Goal: Task Accomplishment & Management: Use online tool/utility

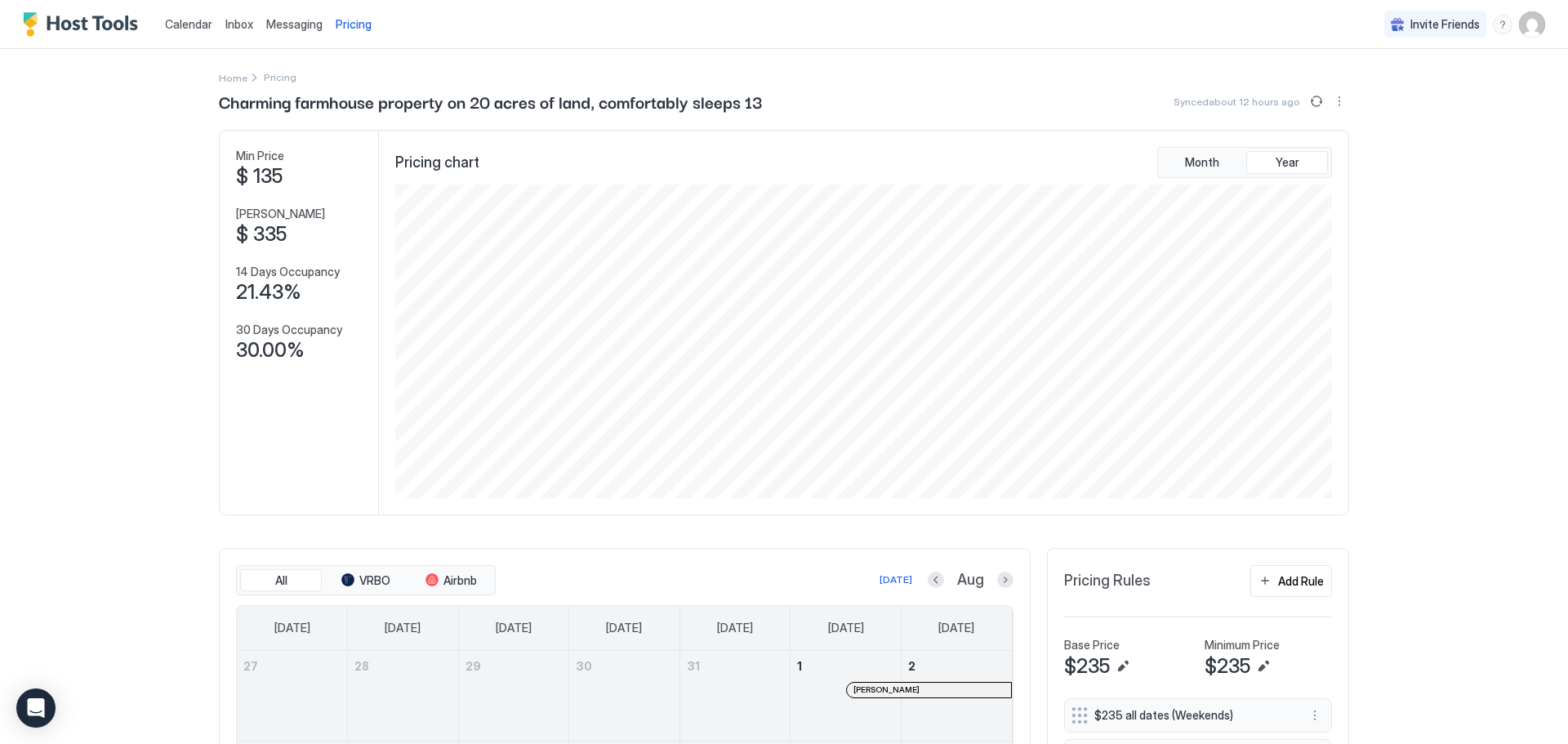
scroll to position [313, 940]
click at [344, 23] on span "Pricing" at bounding box center [353, 24] width 36 height 14
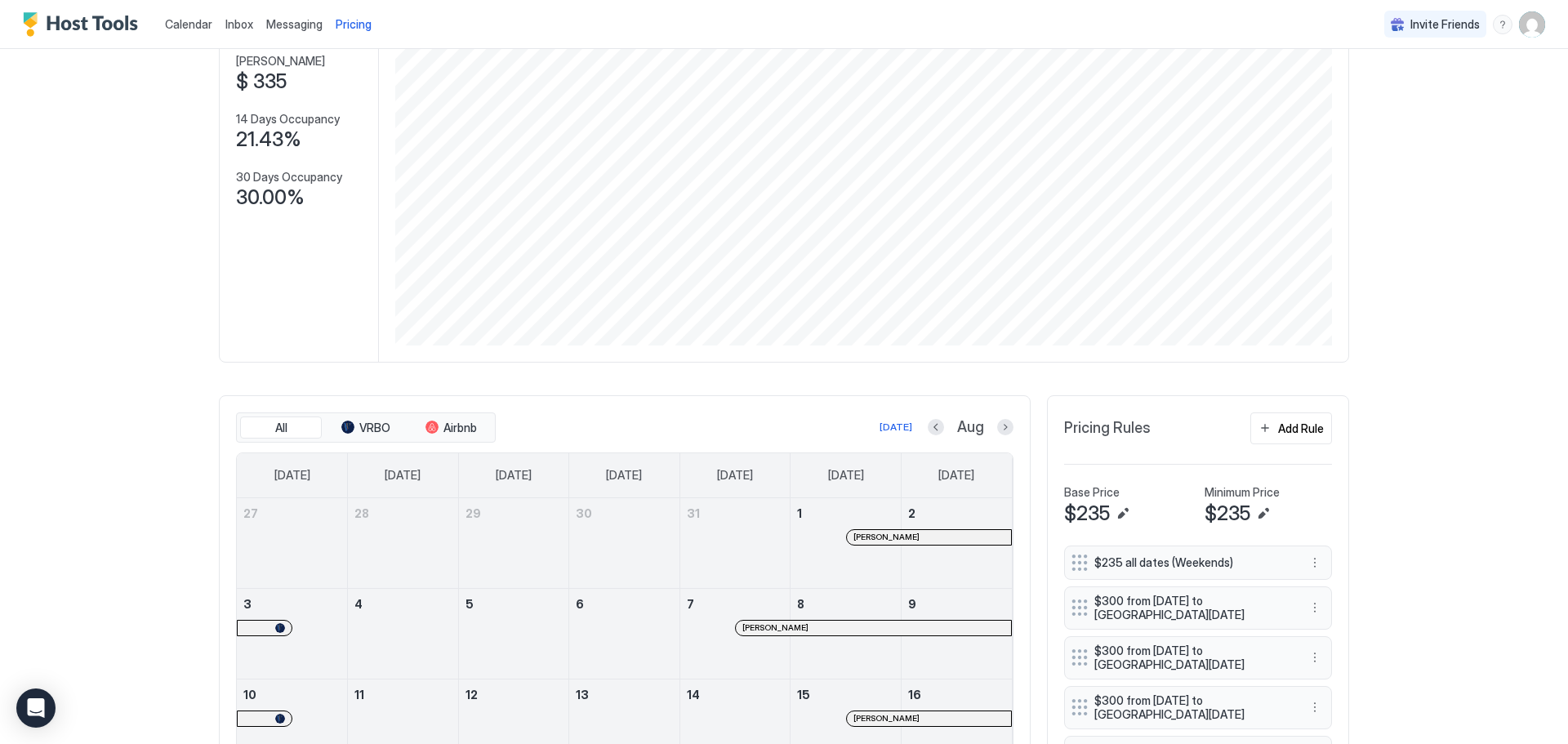
scroll to position [0, 0]
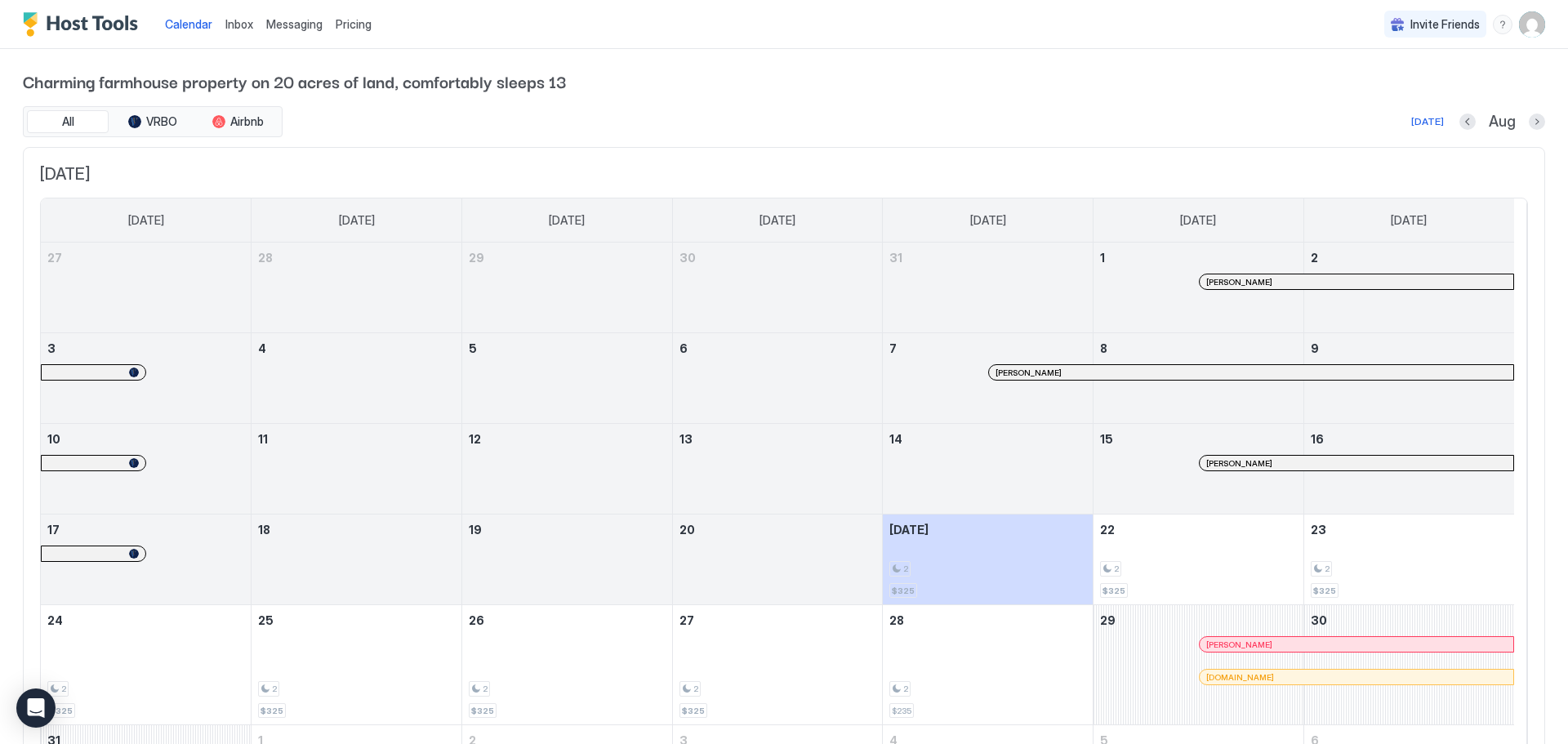
click at [355, 27] on span "Pricing" at bounding box center [353, 24] width 36 height 14
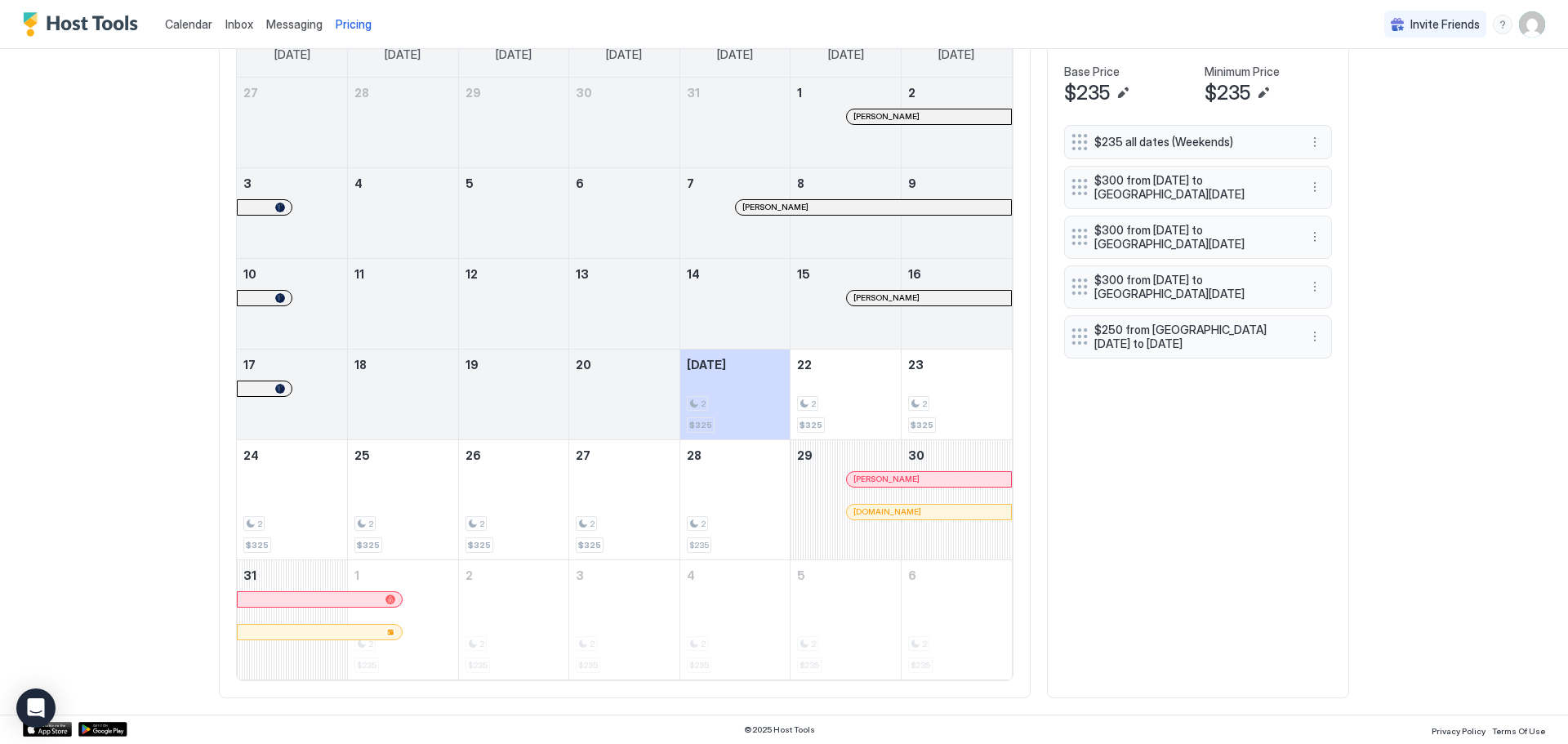
scroll to position [83, 0]
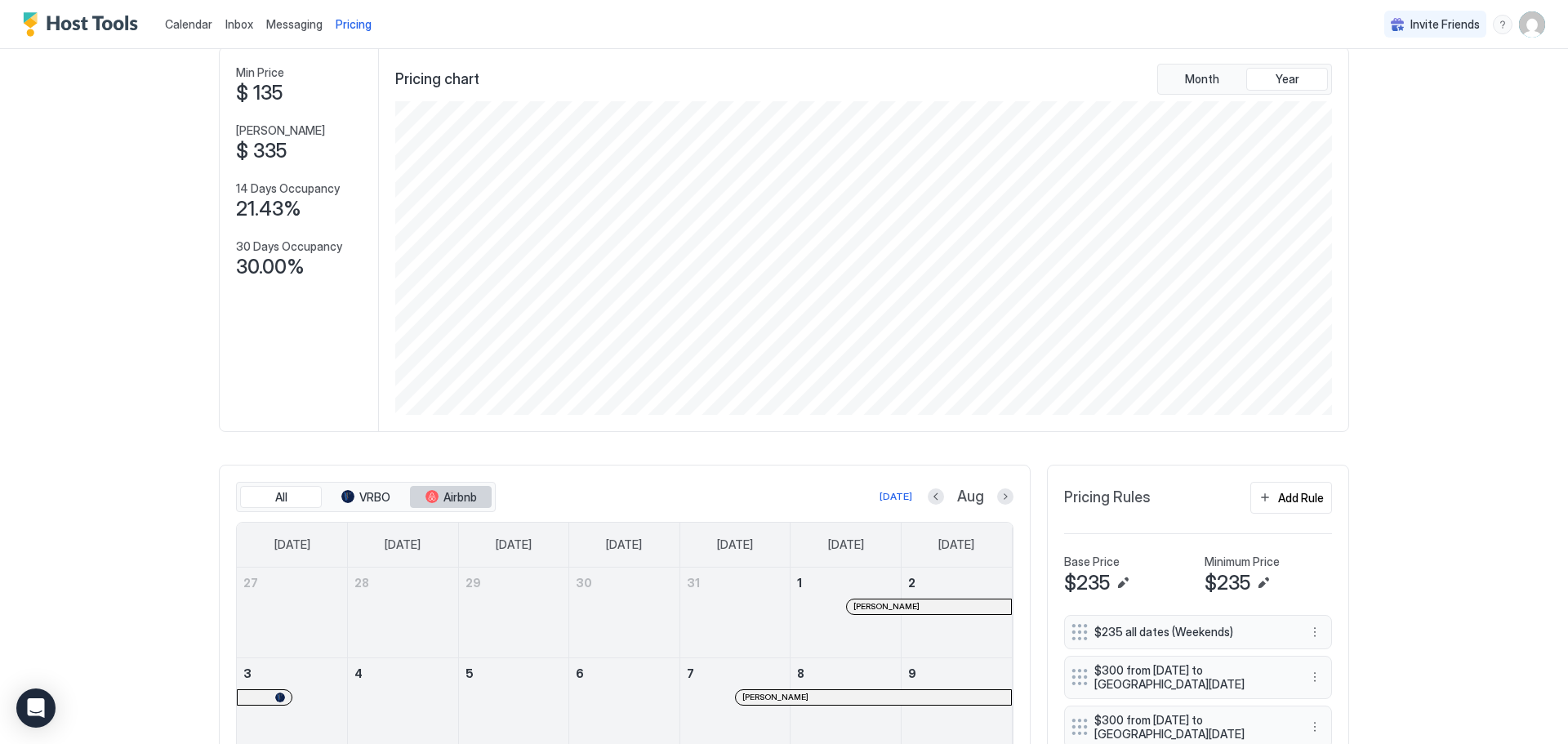
click at [427, 495] on div "tab-group" at bounding box center [432, 497] width 13 height 13
click at [368, 491] on span "VRBO" at bounding box center [375, 497] width 31 height 14
click at [1305, 496] on div "Add Rule" at bounding box center [1301, 498] width 46 height 17
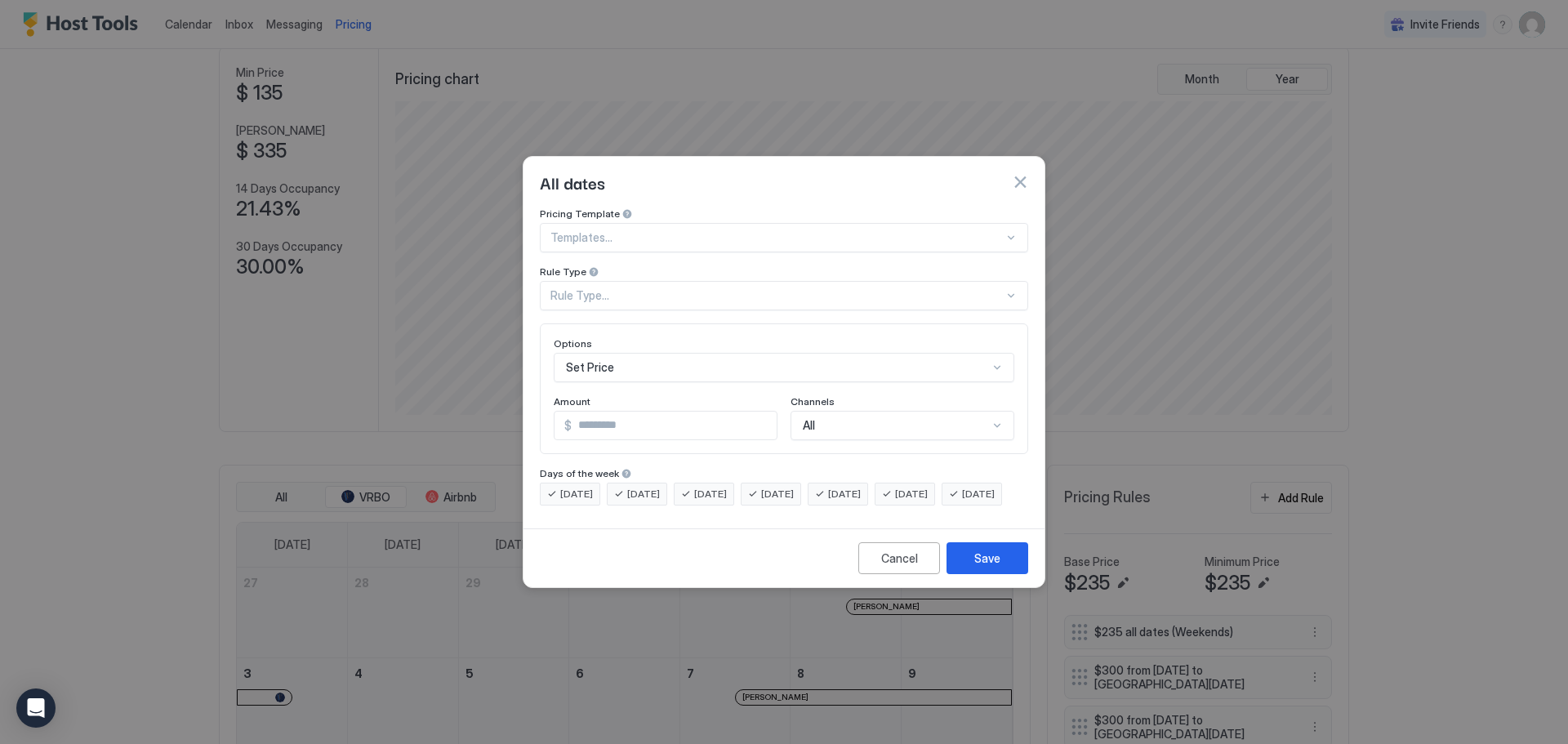
scroll to position [84, 0]
click at [867, 356] on div "Set Price" at bounding box center [784, 367] width 461 height 30
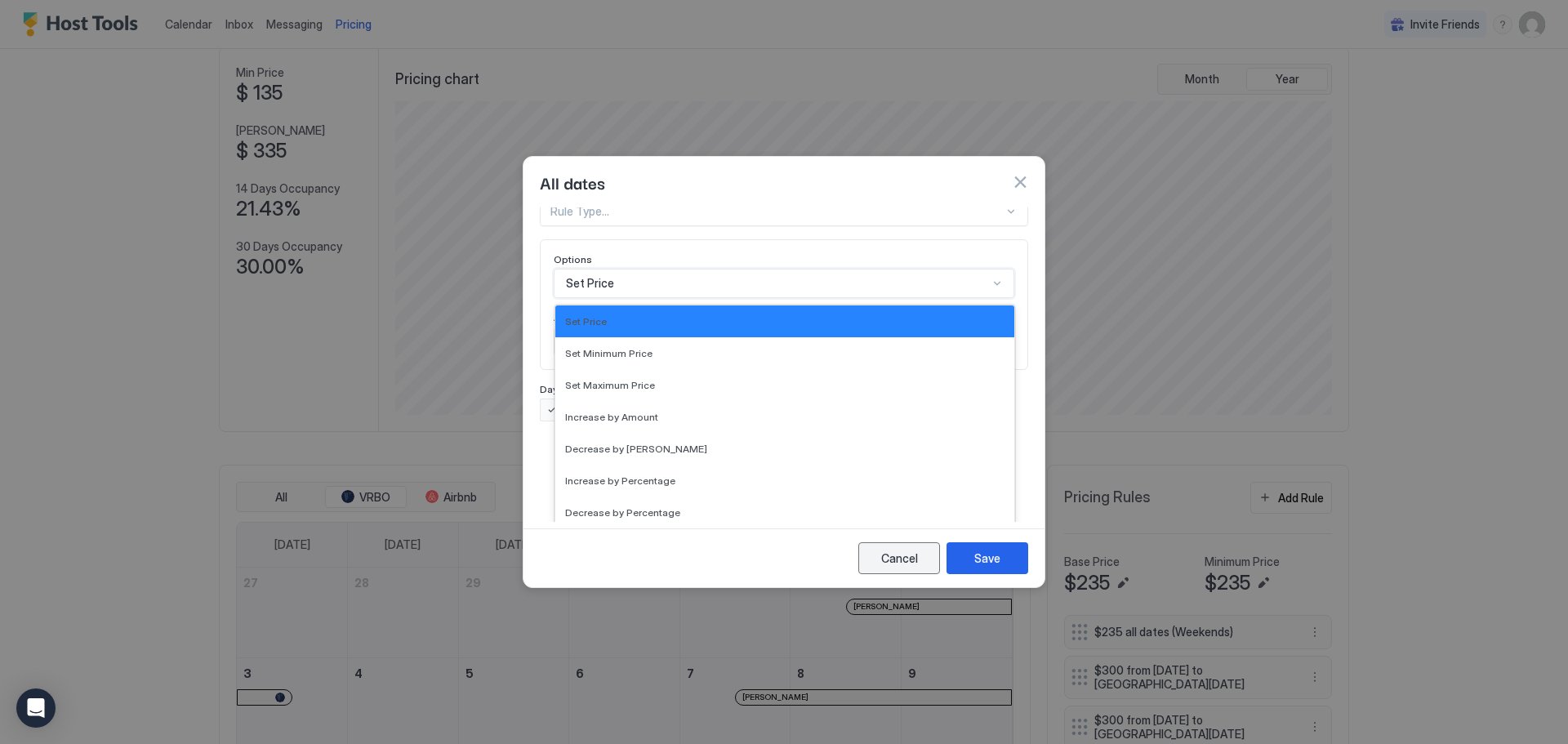
click at [919, 569] on button "Cancel" at bounding box center [898, 557] width 81 height 32
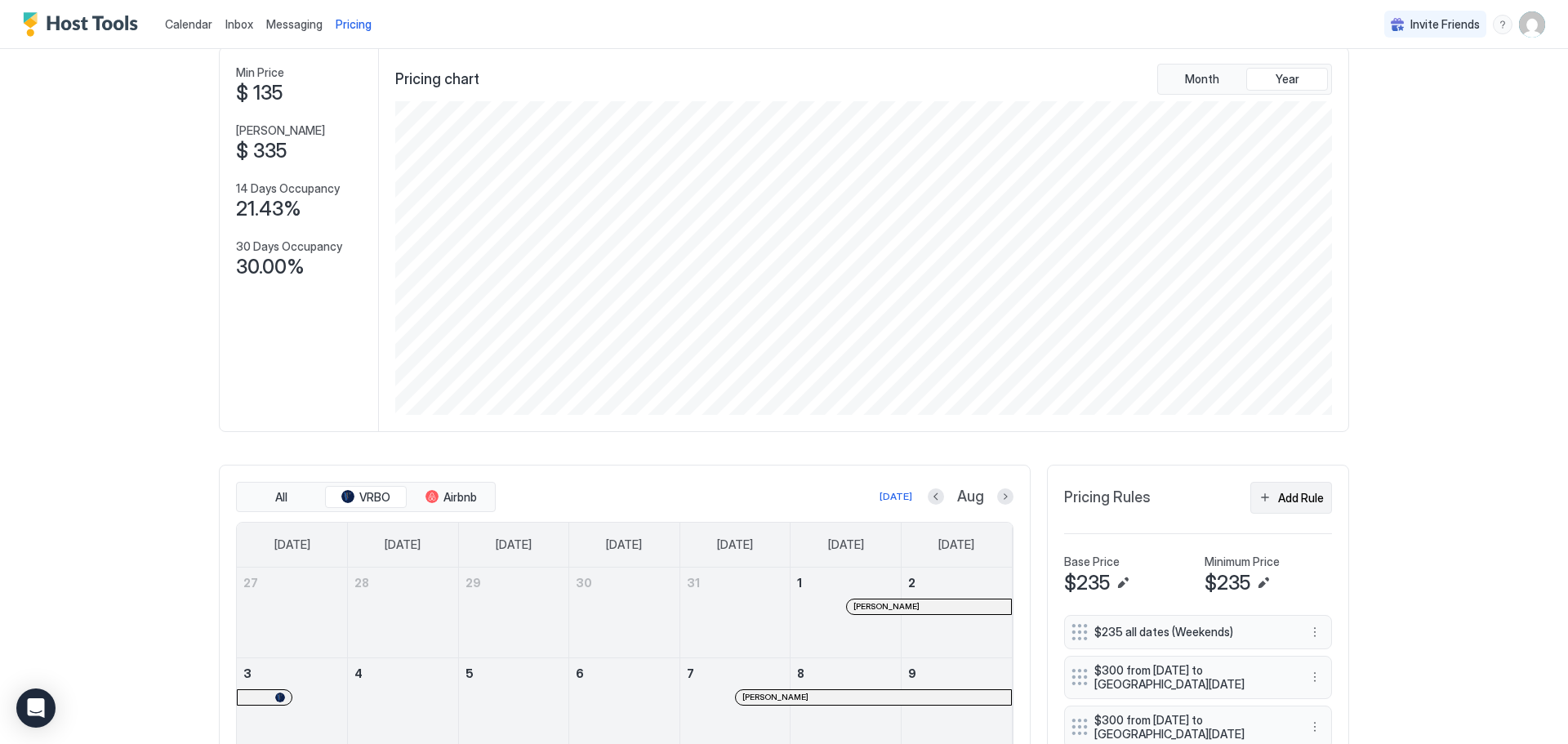
click at [1278, 506] on div "Add Rule" at bounding box center [1301, 498] width 46 height 17
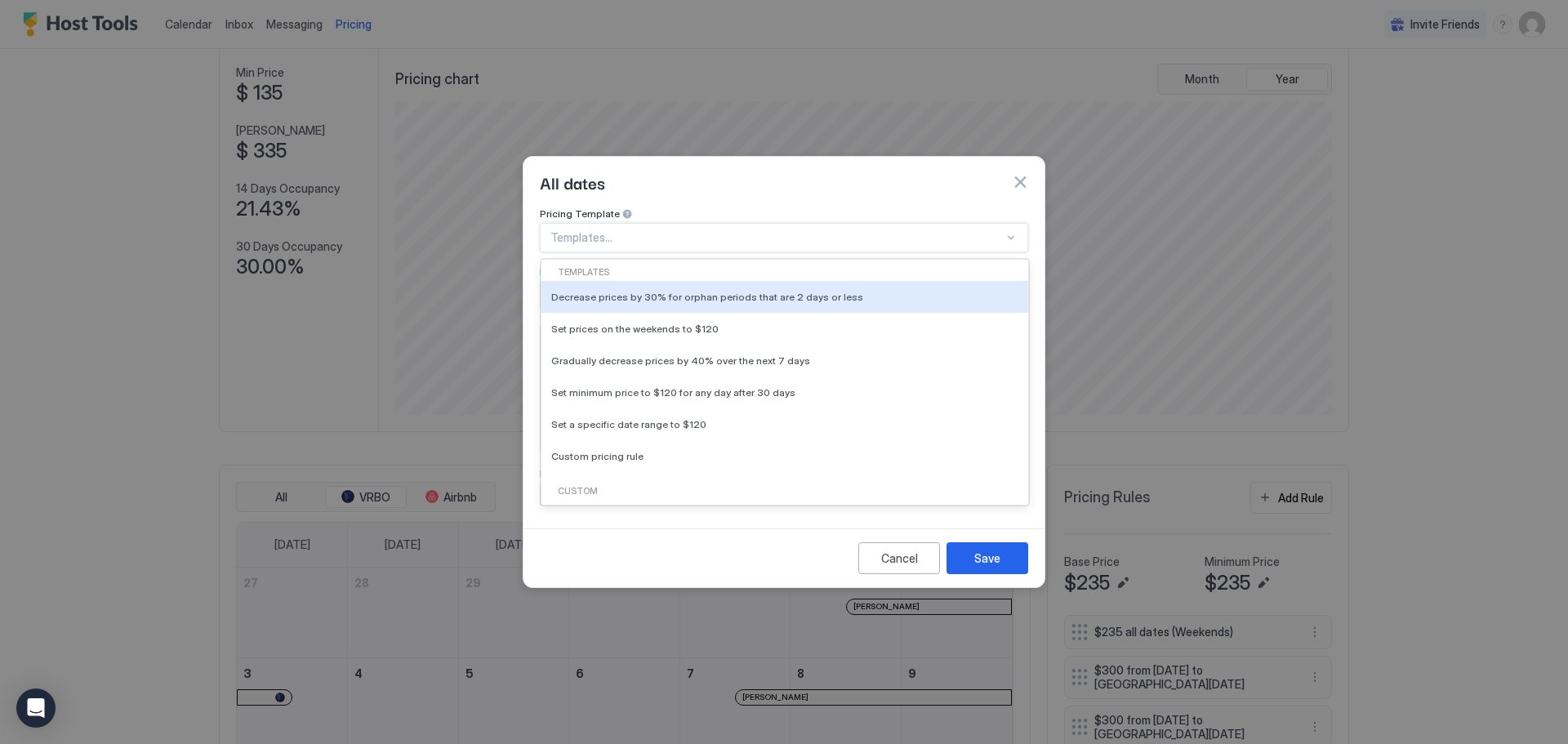
click at [696, 230] on div at bounding box center [777, 237] width 453 height 14
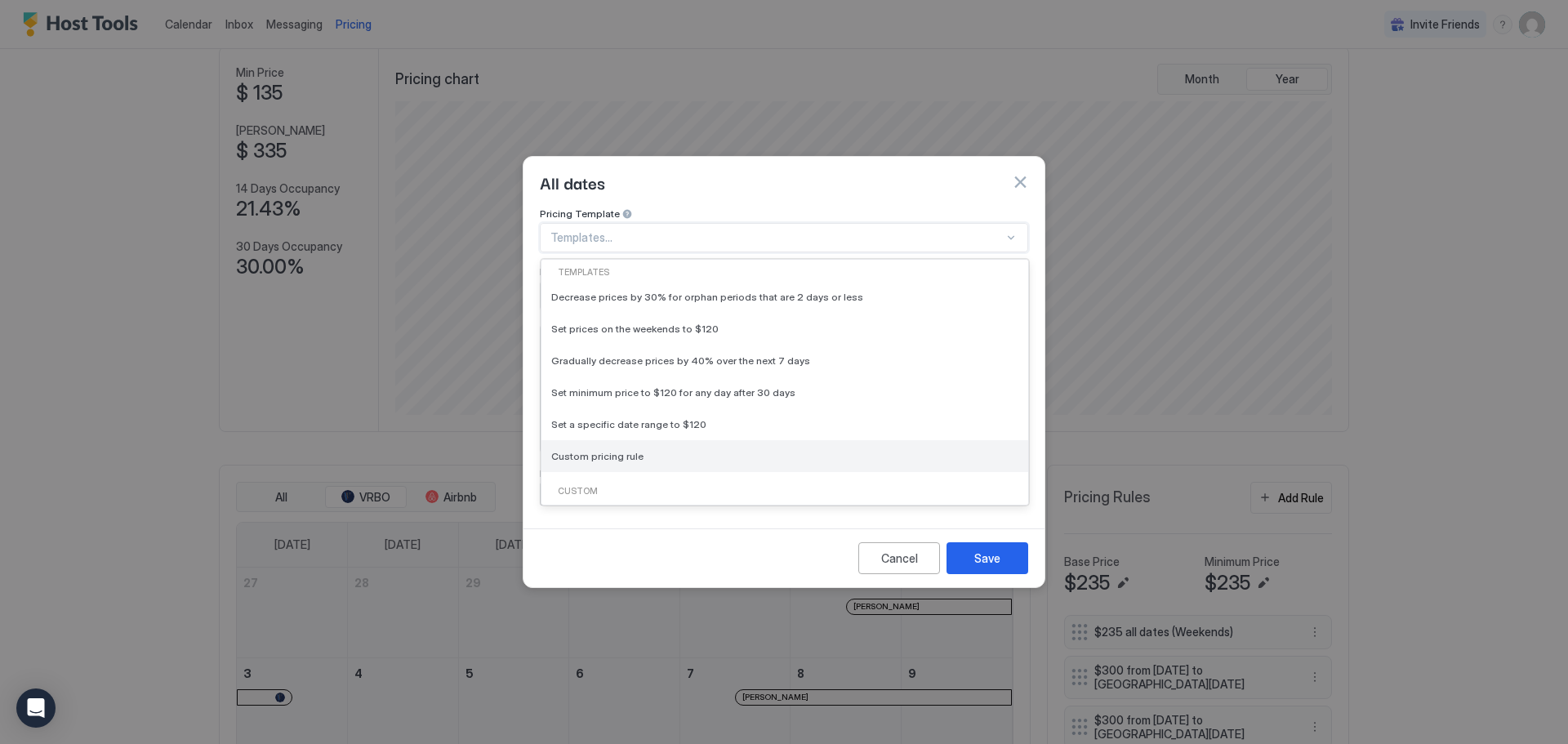
click at [628, 453] on div "Custom pricing rule" at bounding box center [784, 456] width 487 height 32
type input "***"
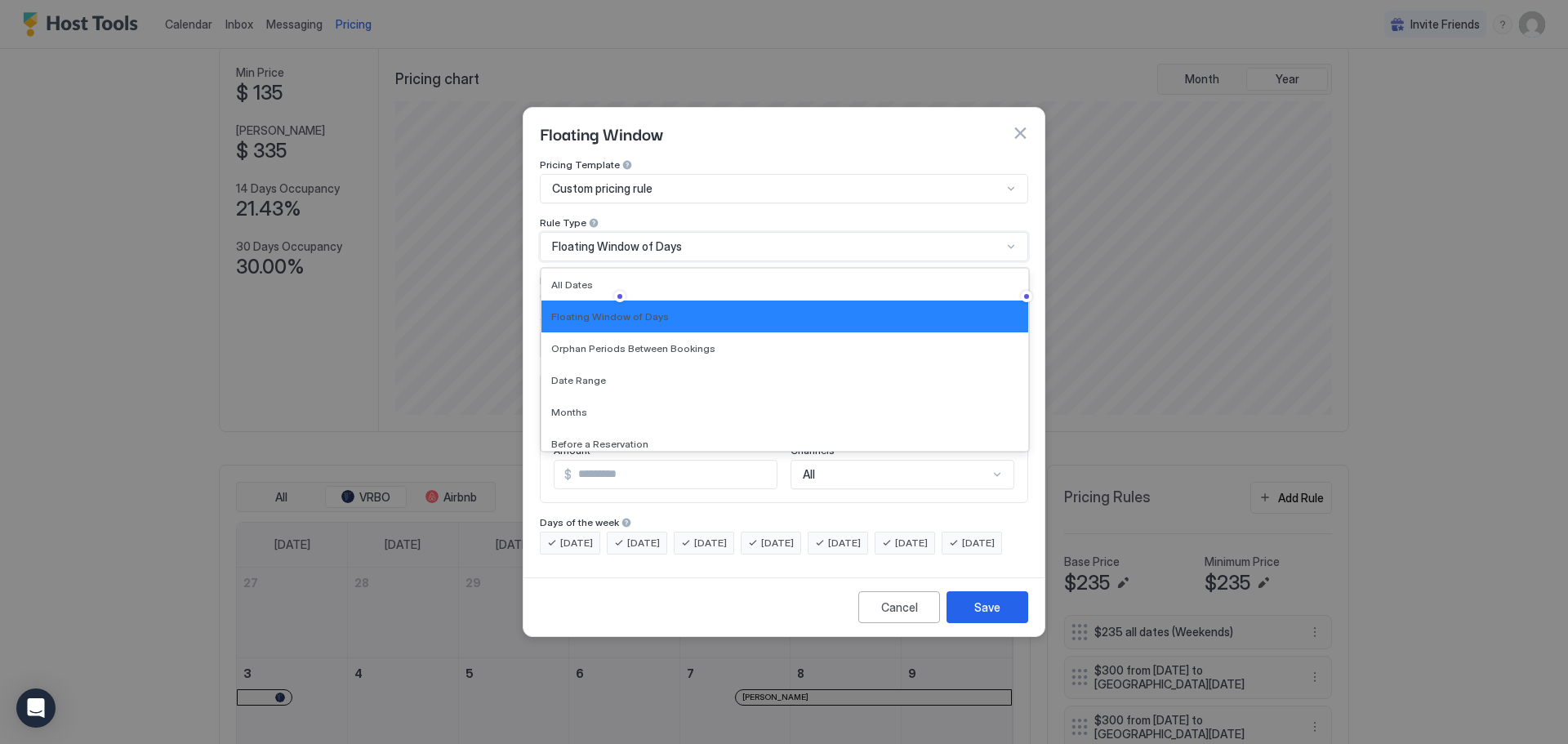
click at [706, 239] on div "Floating Window of Days" at bounding box center [777, 246] width 450 height 14
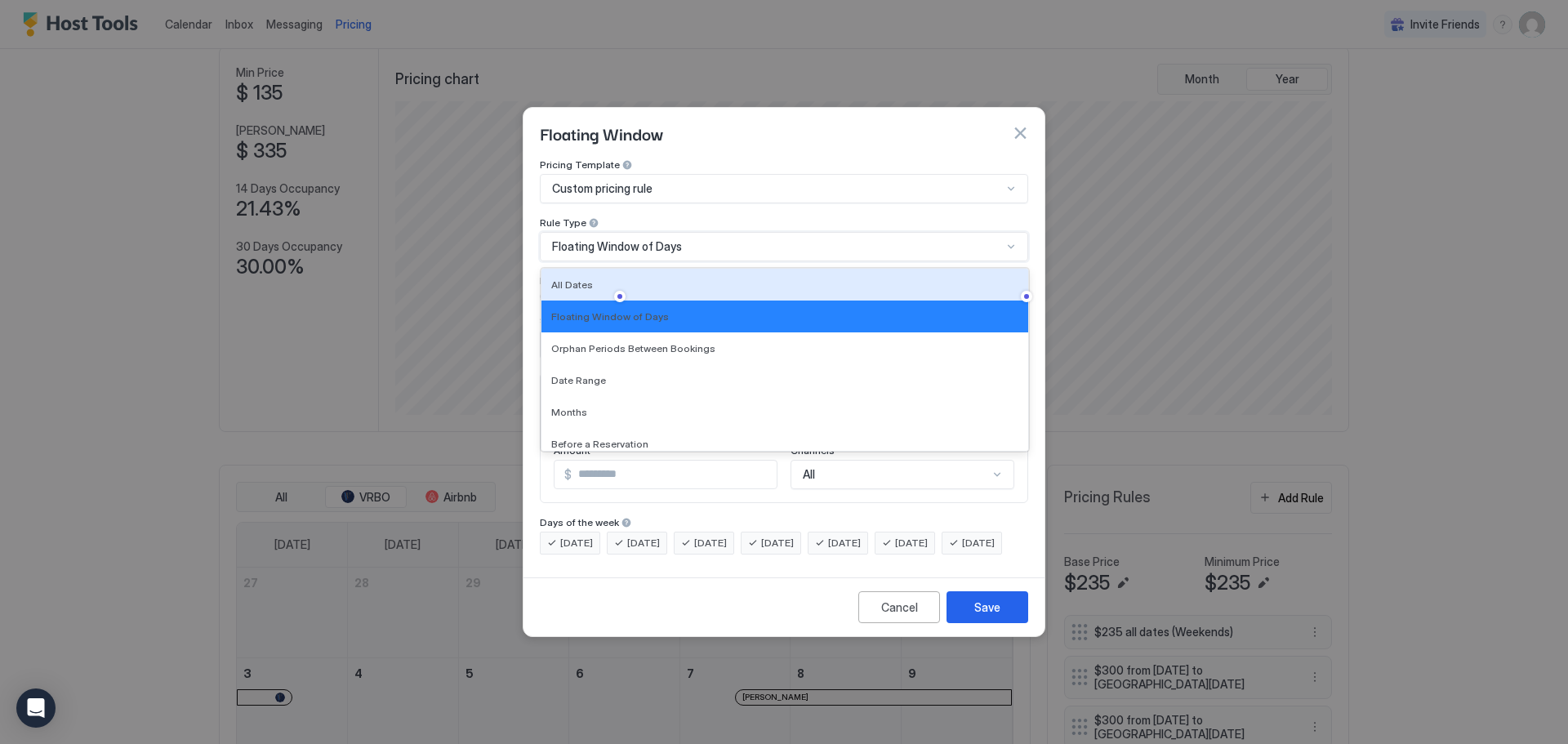
click at [711, 239] on div "Floating Window of Days" at bounding box center [777, 246] width 450 height 14
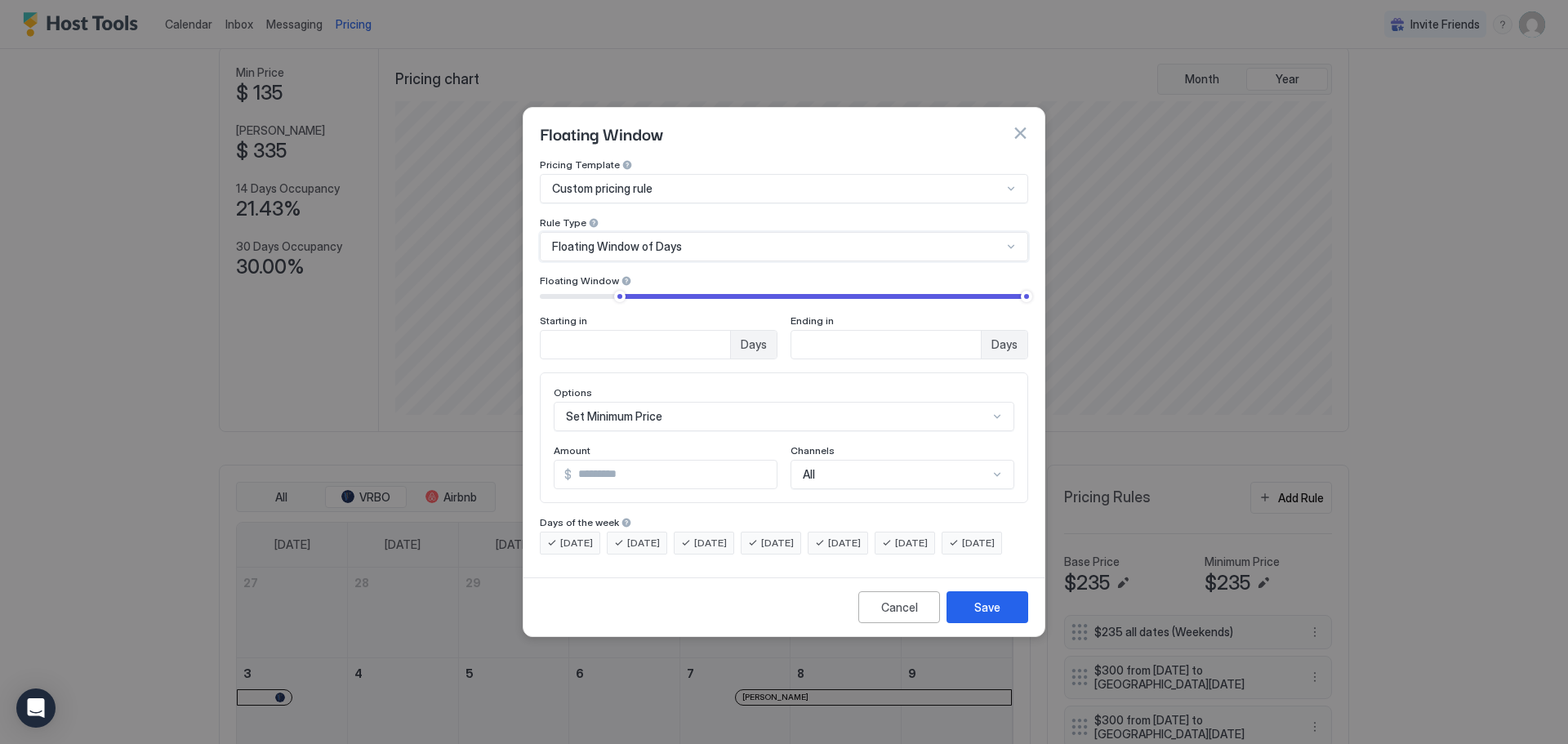
click at [892, 470] on div "All" at bounding box center [902, 474] width 224 height 30
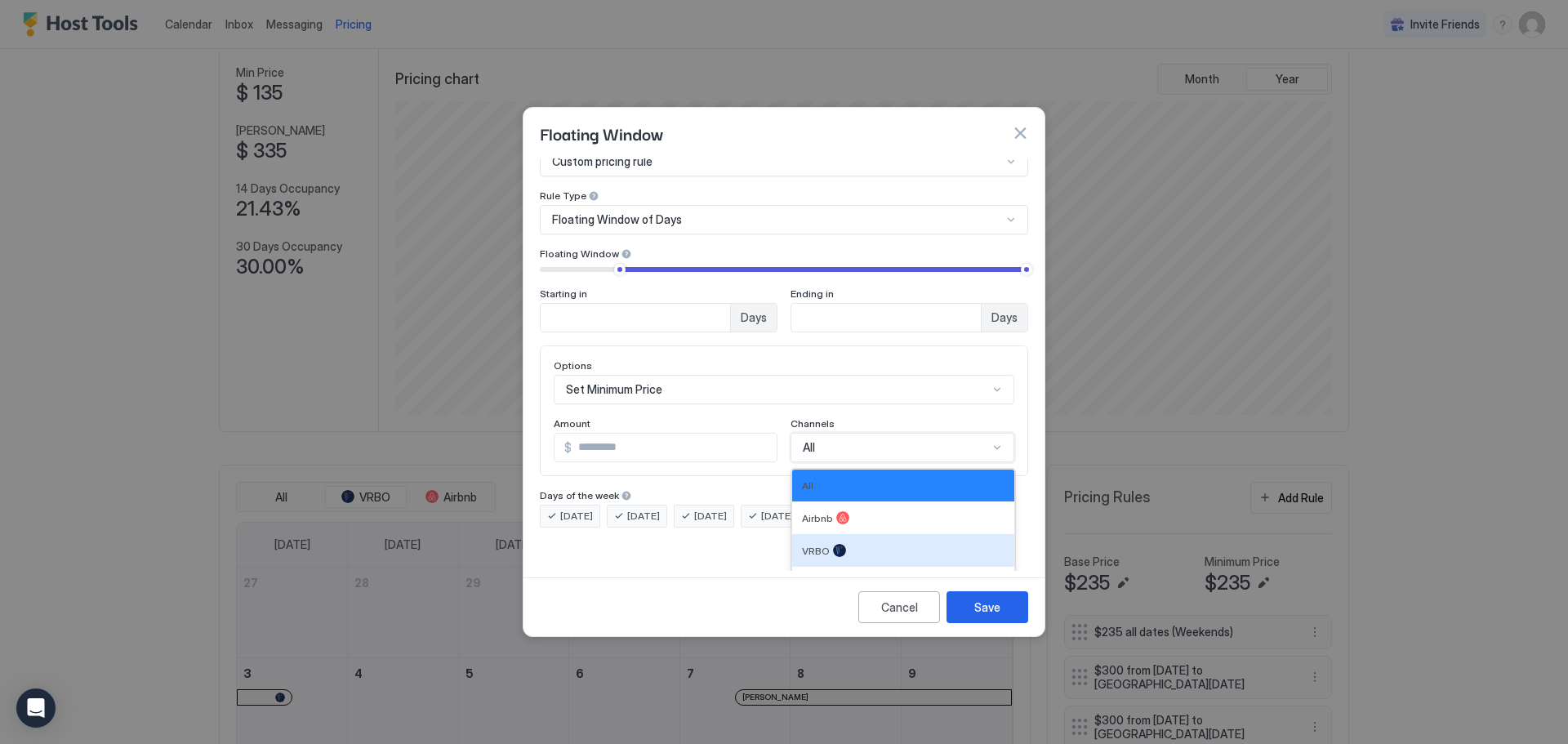
click at [722, 565] on div "Pricing Template Custom pricing rule Rule Type Floating Window of Days Floating…" at bounding box center [784, 364] width 521 height 413
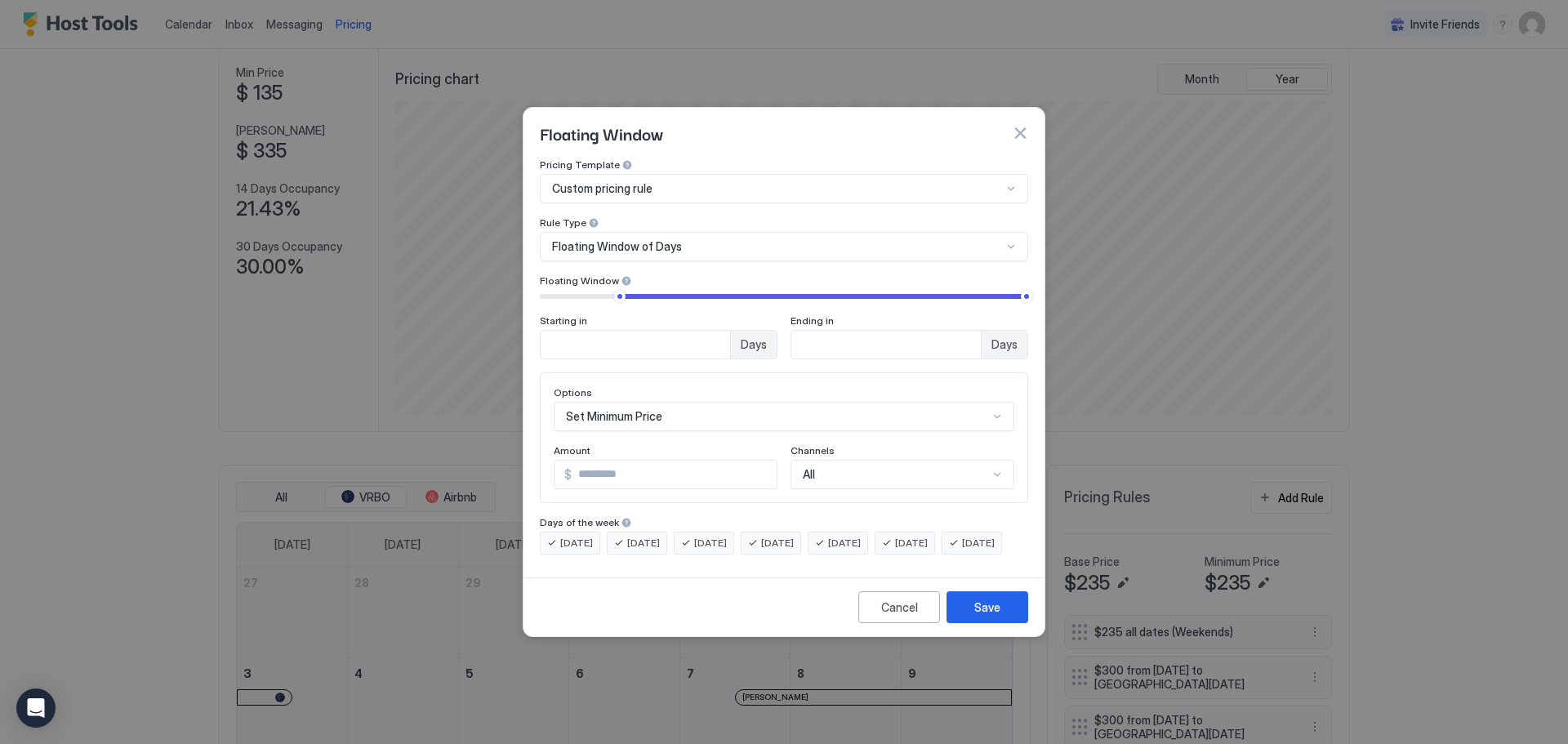
click at [679, 402] on div "Set Minimum Price" at bounding box center [784, 417] width 461 height 30
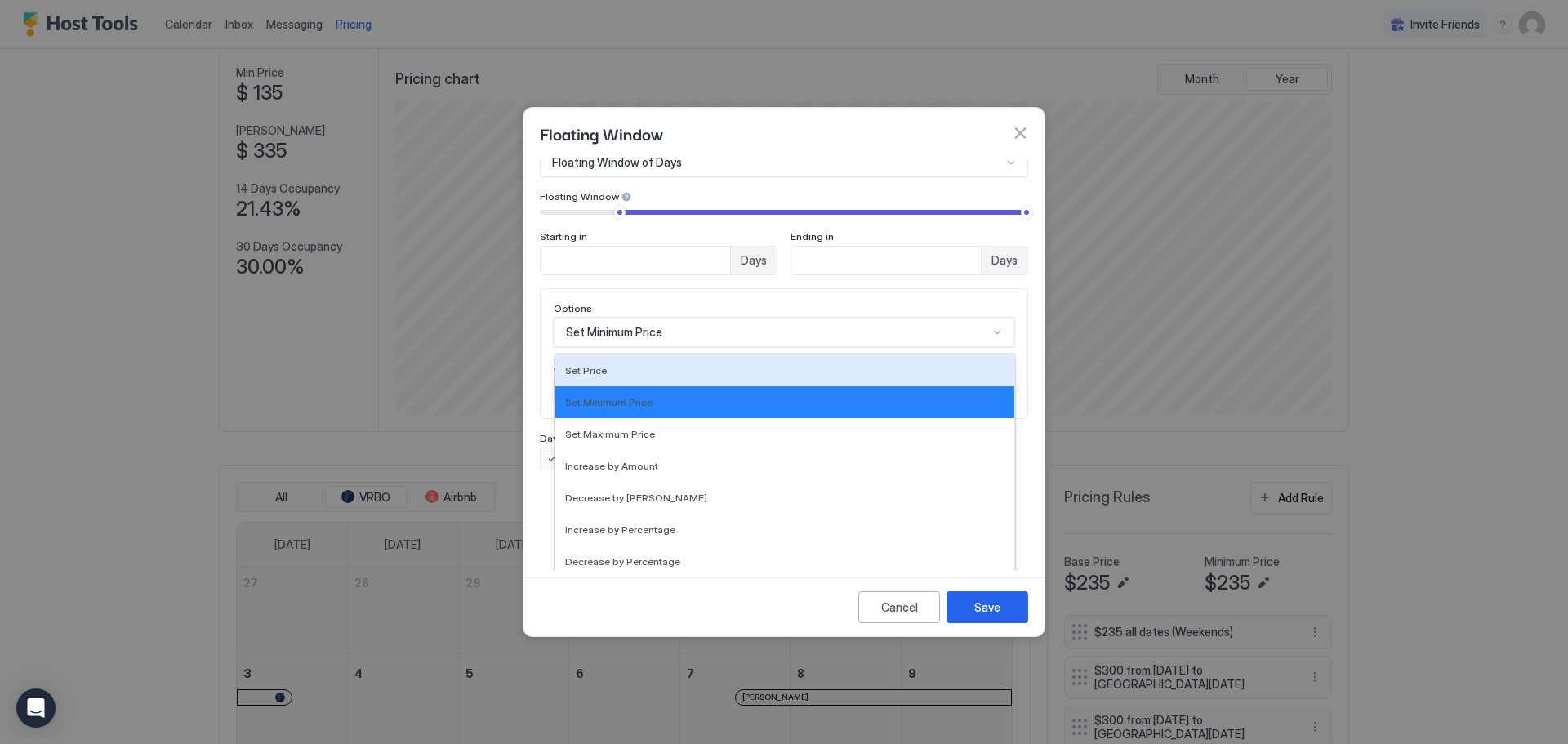
click at [1026, 124] on button "button" at bounding box center [1019, 132] width 16 height 16
